Goal: Check status: Check status

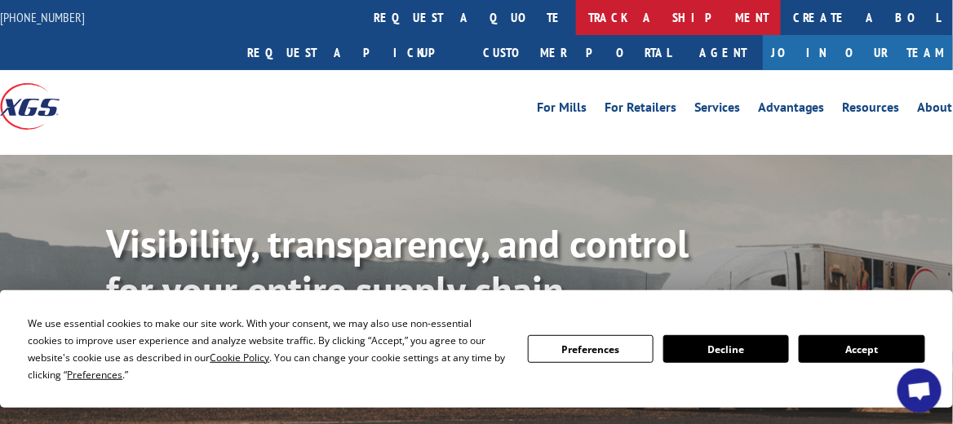
click at [576, 14] on link "track a shipment" at bounding box center [678, 17] width 205 height 35
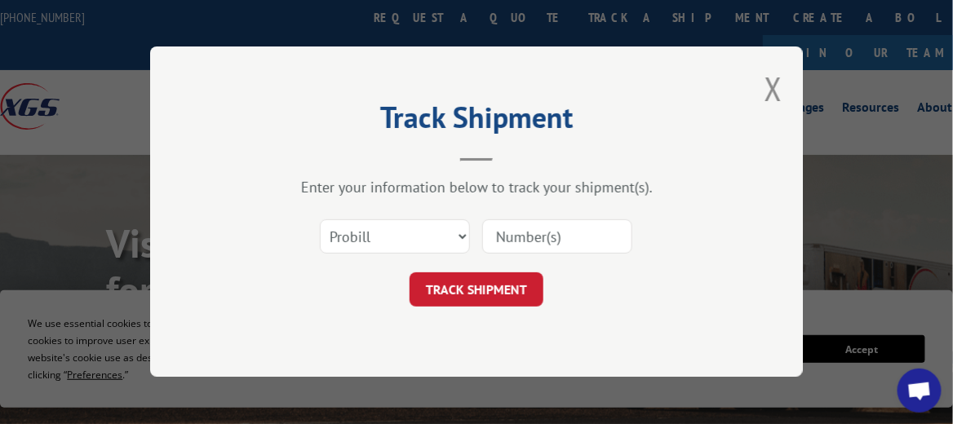
paste input "17479508"
type input "17479508"
click at [491, 290] on button "TRACK SHIPMENT" at bounding box center [477, 290] width 134 height 34
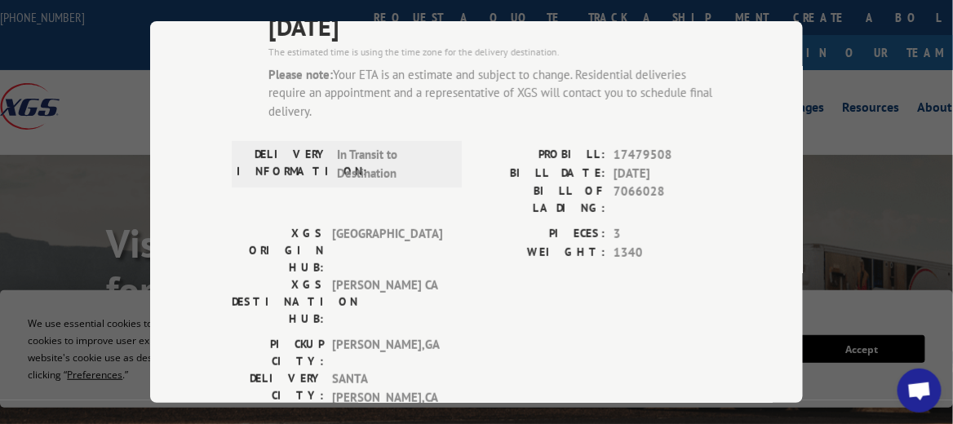
scroll to position [82, 0]
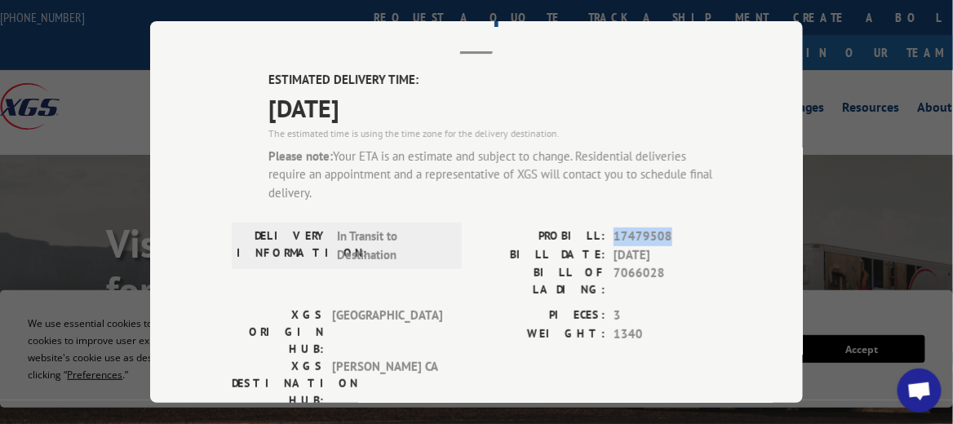
drag, startPoint x: 609, startPoint y: 229, endPoint x: 665, endPoint y: 231, distance: 56.4
click at [665, 231] on span "17479508" at bounding box center [668, 237] width 108 height 19
drag, startPoint x: 665, startPoint y: 231, endPoint x: 654, endPoint y: 228, distance: 11.9
copy span "17479508"
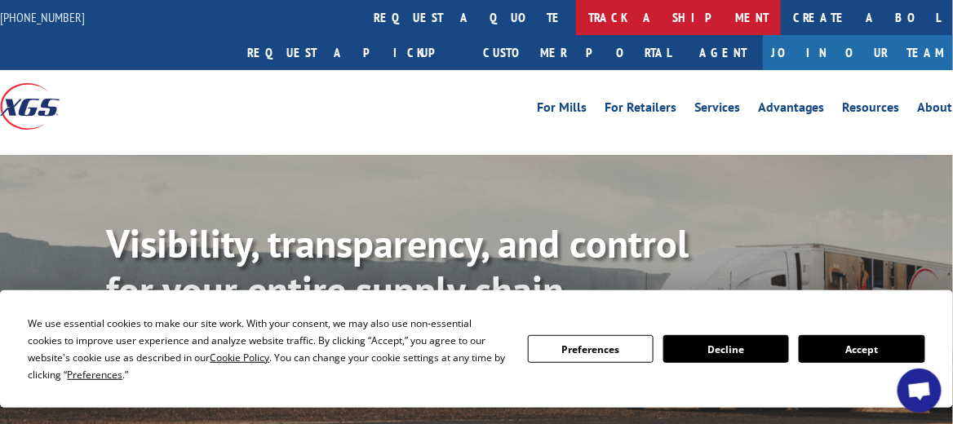
click at [576, 16] on link "track a shipment" at bounding box center [678, 17] width 205 height 35
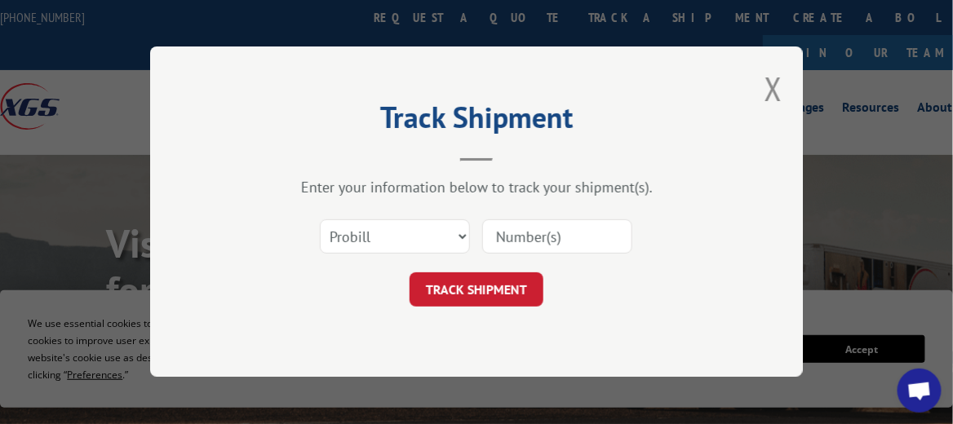
paste input "17479936"
type input "17479936"
click at [496, 286] on button "TRACK SHIPMENT" at bounding box center [477, 290] width 134 height 34
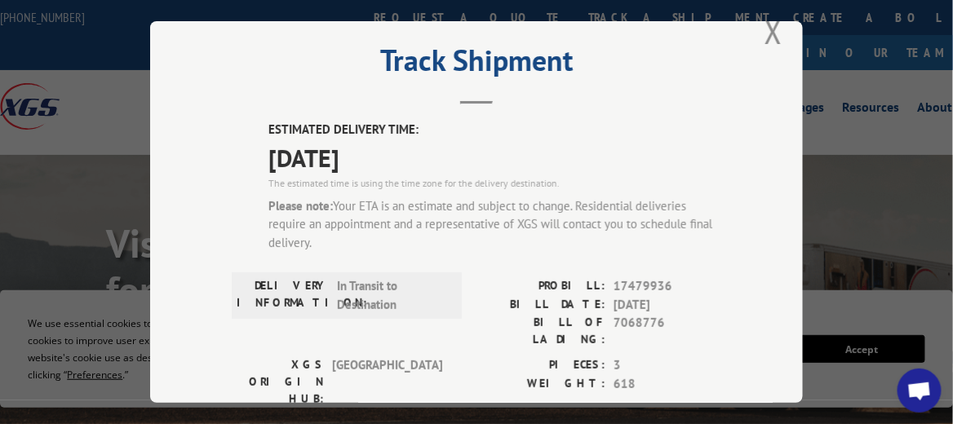
scroll to position [16, 0]
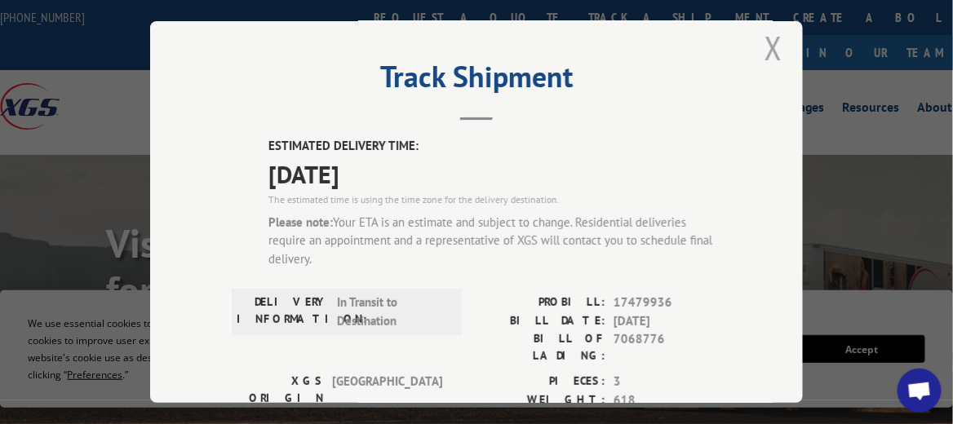
click at [766, 41] on button "Close modal" at bounding box center [774, 47] width 18 height 43
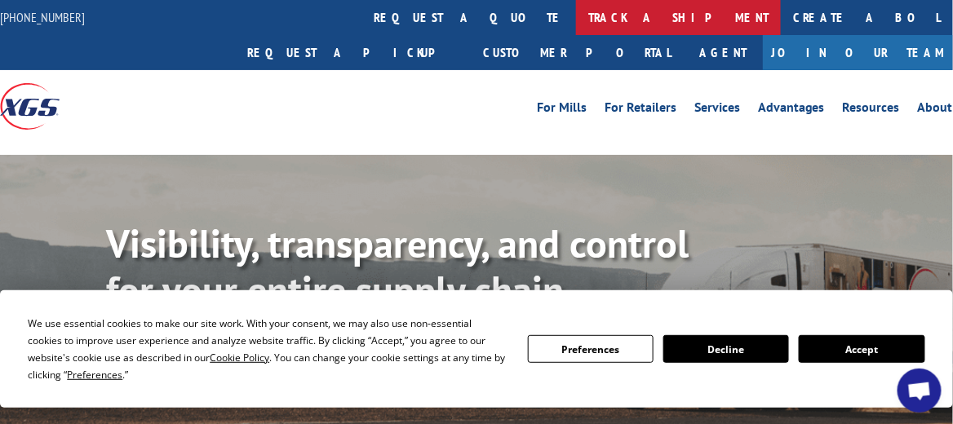
click at [576, 24] on link "track a shipment" at bounding box center [678, 17] width 205 height 35
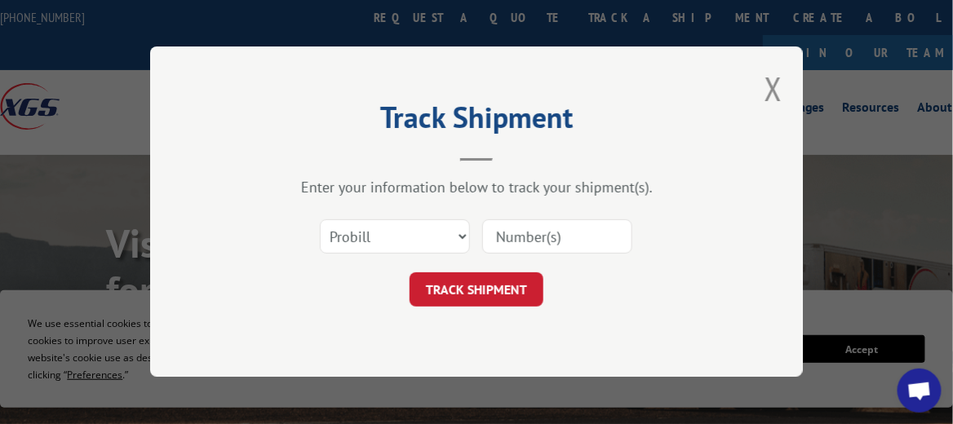
scroll to position [0, 0]
click at [502, 228] on input at bounding box center [557, 237] width 150 height 34
paste input "17479508"
type input "17479508"
click at [509, 291] on button "TRACK SHIPMENT" at bounding box center [477, 290] width 134 height 34
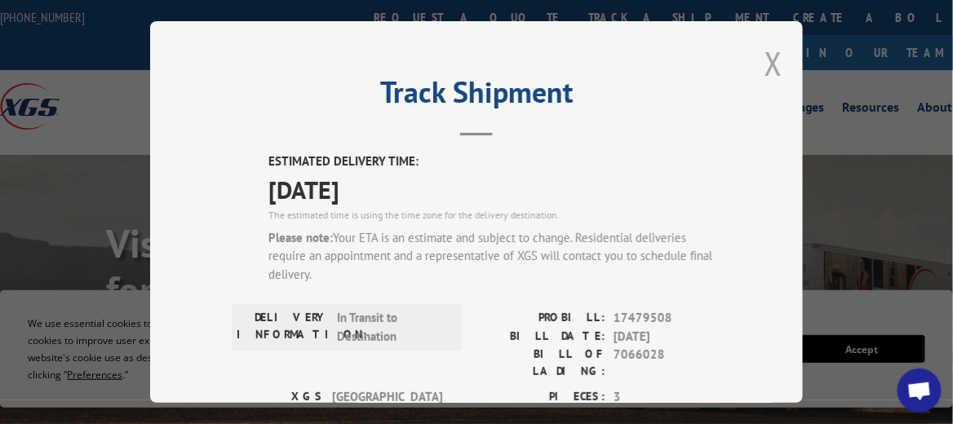
click at [771, 56] on button "Close modal" at bounding box center [774, 63] width 18 height 43
